Goal: Task Accomplishment & Management: Use online tool/utility

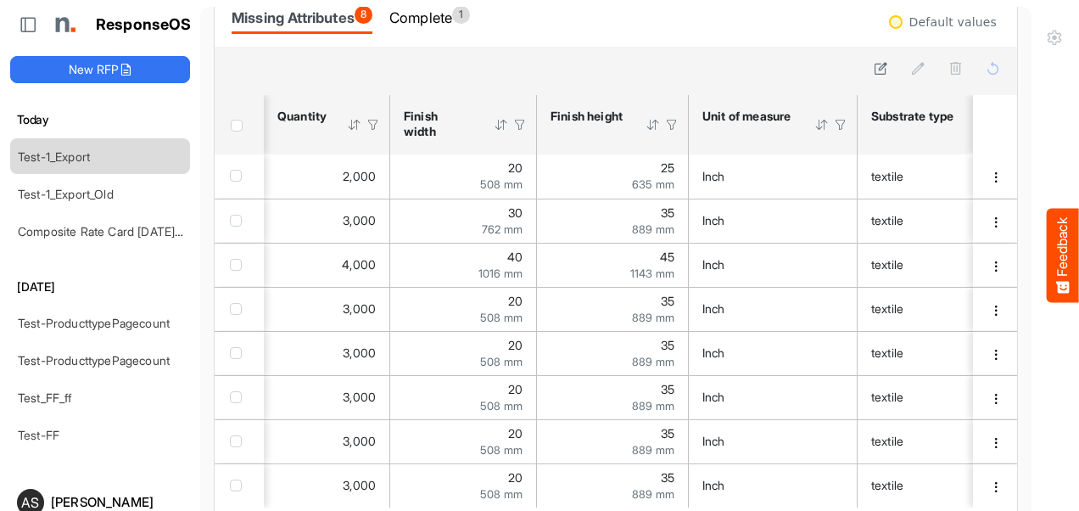
scroll to position [0, 607]
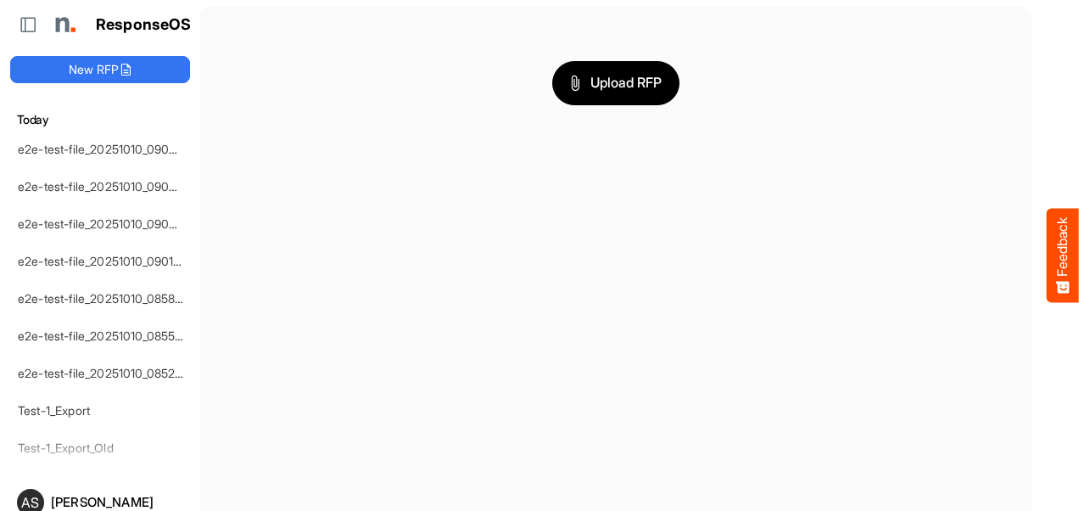
scroll to position [222, 0]
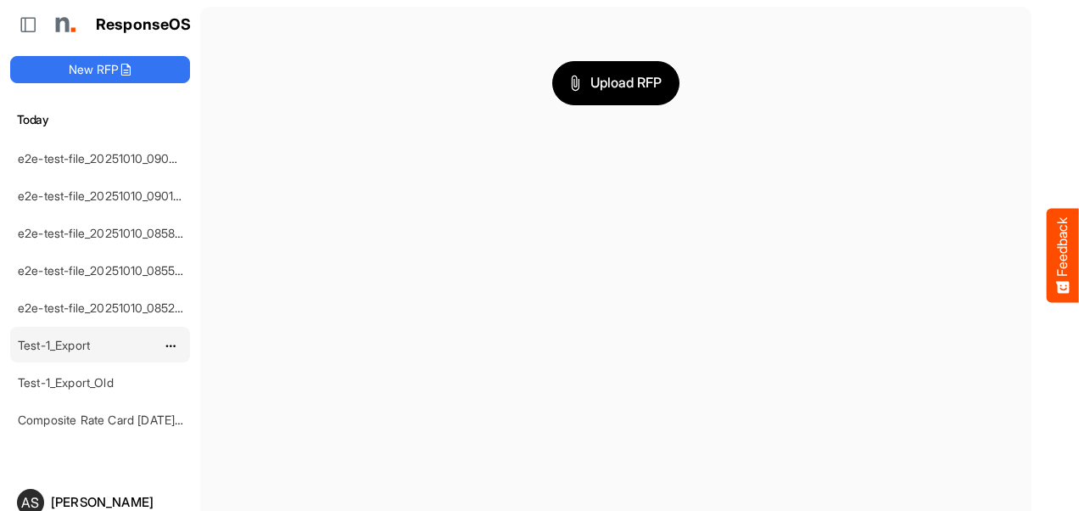
click at [120, 347] on div "Test-1_Export" at bounding box center [86, 344] width 151 height 34
click at [120, 339] on div "Test-1_Export" at bounding box center [86, 344] width 151 height 34
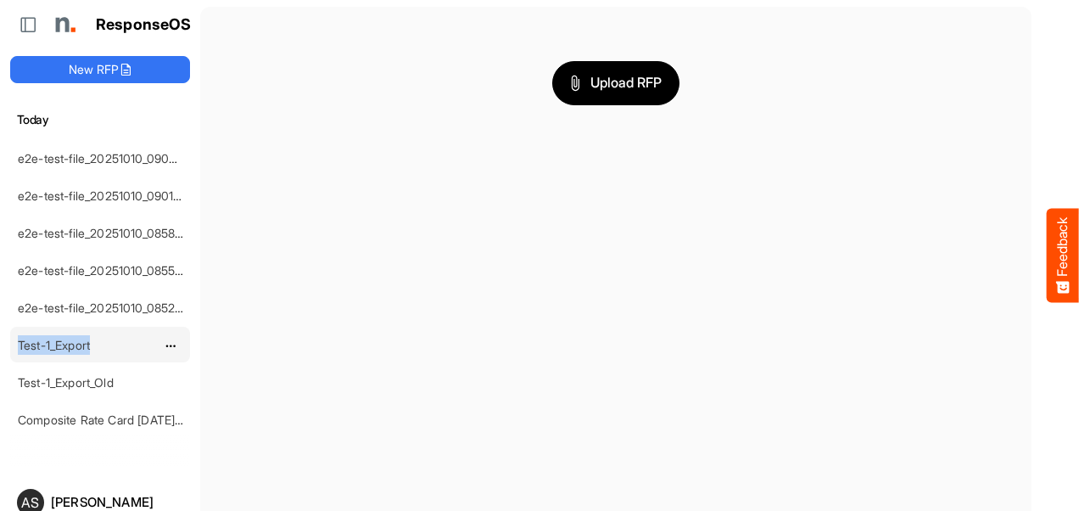
click at [63, 338] on link "Test-1_Export" at bounding box center [54, 345] width 72 height 14
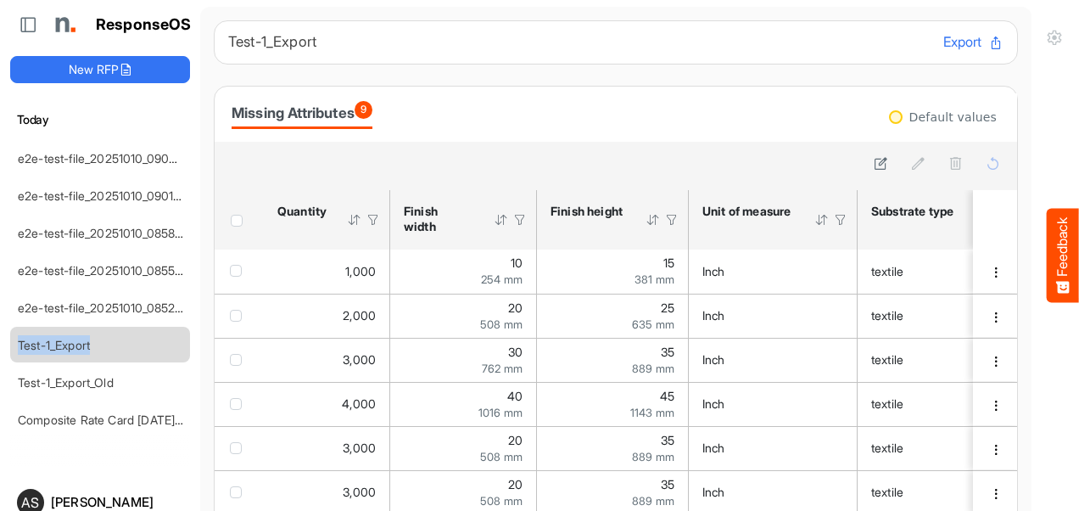
drag, startPoint x: 1010, startPoint y: 244, endPoint x: 521, endPoint y: 107, distance: 507.7
click at [521, 107] on div "Missing Attributes 9" at bounding box center [616, 114] width 769 height 30
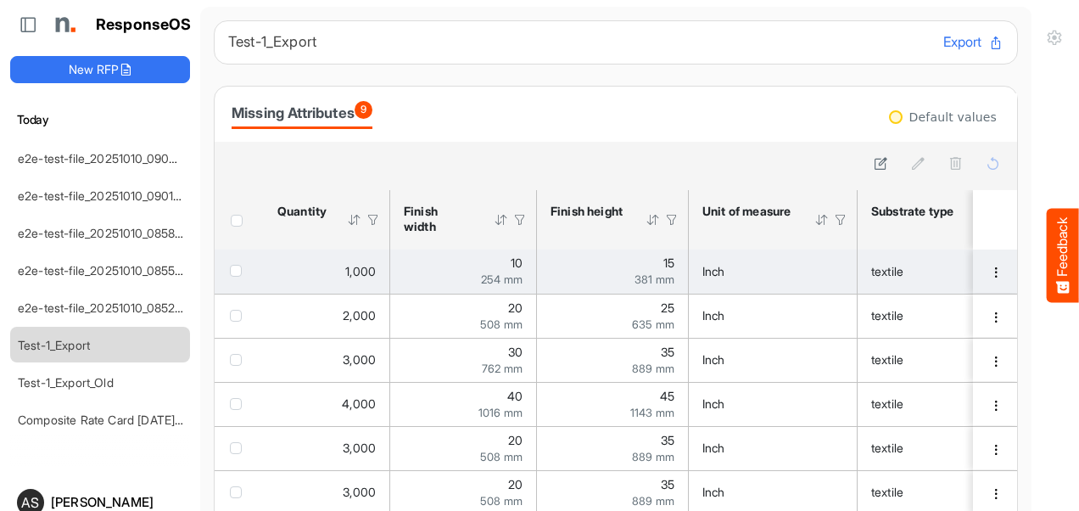
click at [317, 272] on div "1,000" at bounding box center [326, 271] width 98 height 19
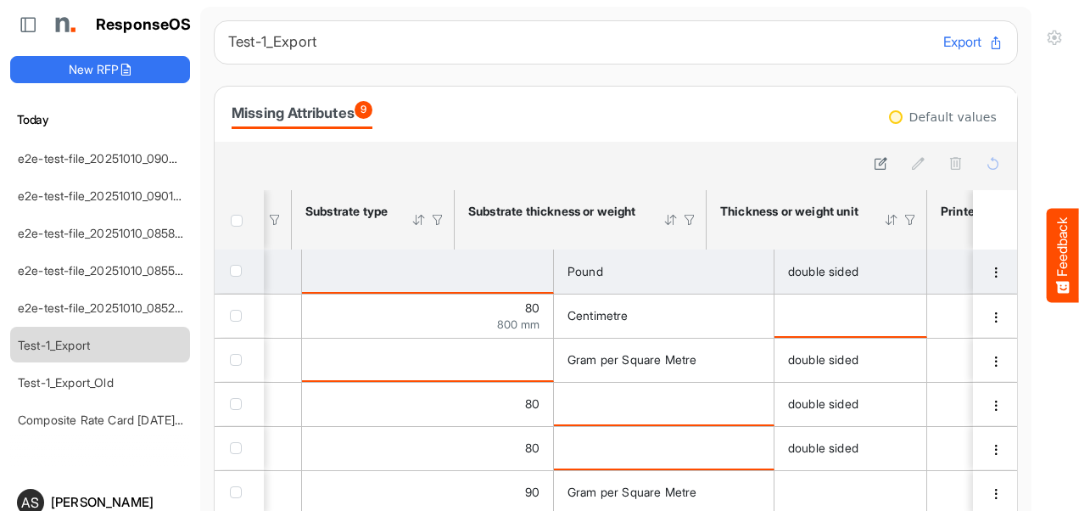
scroll to position [0, 719]
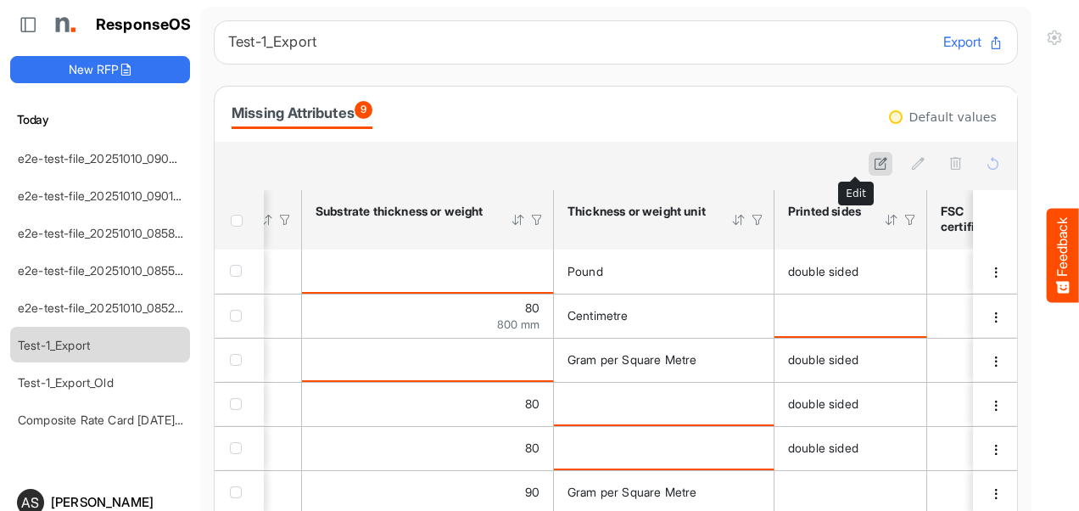
click at [874, 160] on icon at bounding box center [881, 163] width 14 height 14
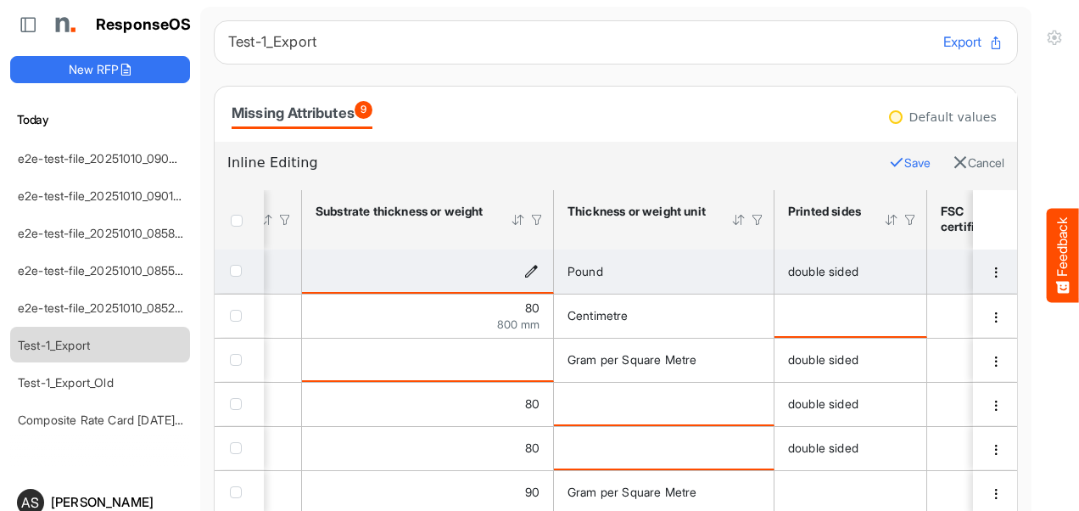
click at [535, 273] on icon "is template cell Column Header httpsnorthellcomontologiesmapping-rulesmaterialh…" at bounding box center [531, 270] width 14 height 14
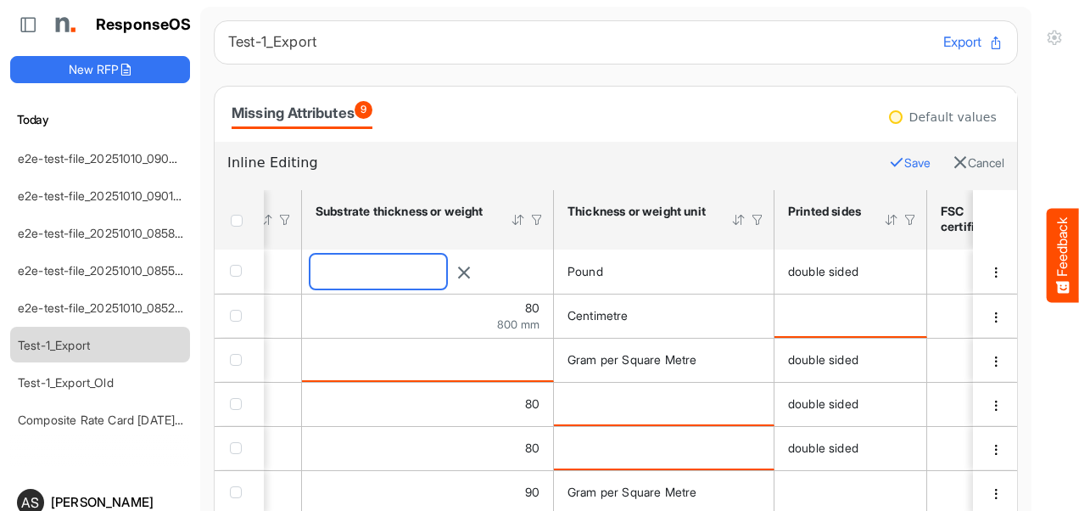
click at [446, 271] on input "number" at bounding box center [379, 272] width 136 height 34
type input "**"
click at [889, 171] on button "Save" at bounding box center [910, 163] width 42 height 22
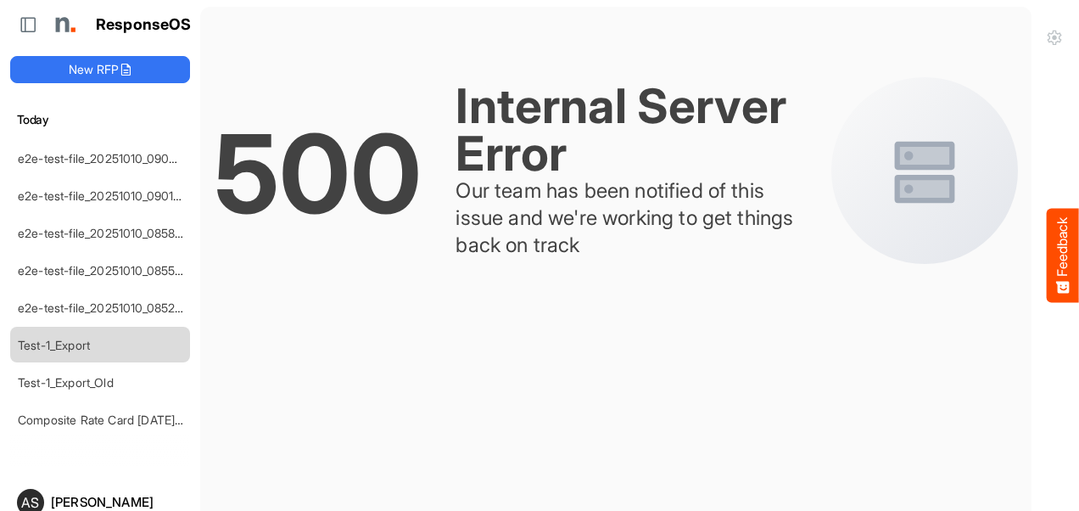
click at [1059, 255] on button "Feedback" at bounding box center [1063, 256] width 32 height 94
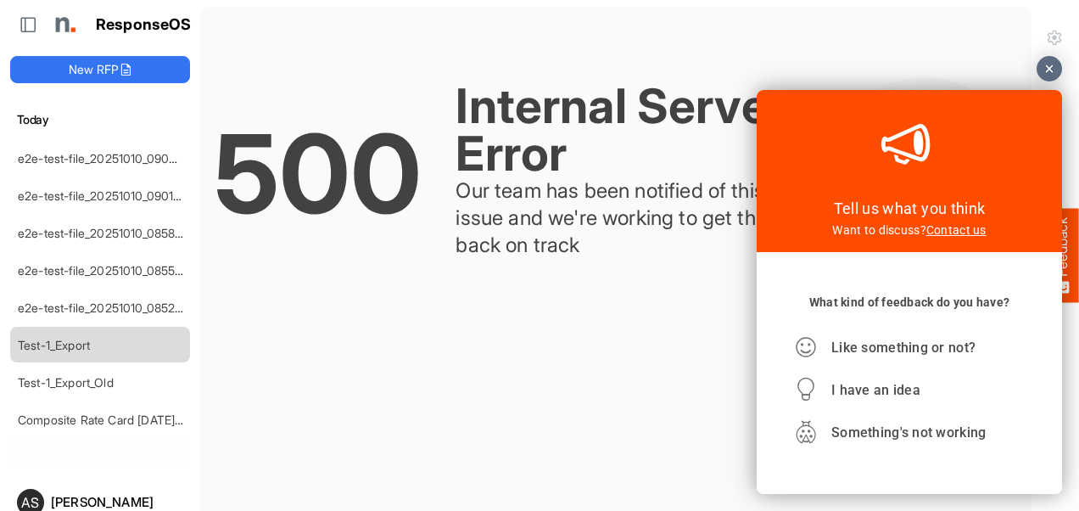
scroll to position [0, 0]
click at [947, 232] on link "Contact us" at bounding box center [956, 230] width 60 height 14
click at [960, 231] on link "Contact us" at bounding box center [956, 230] width 60 height 14
